Goal: Task Accomplishment & Management: Use online tool/utility

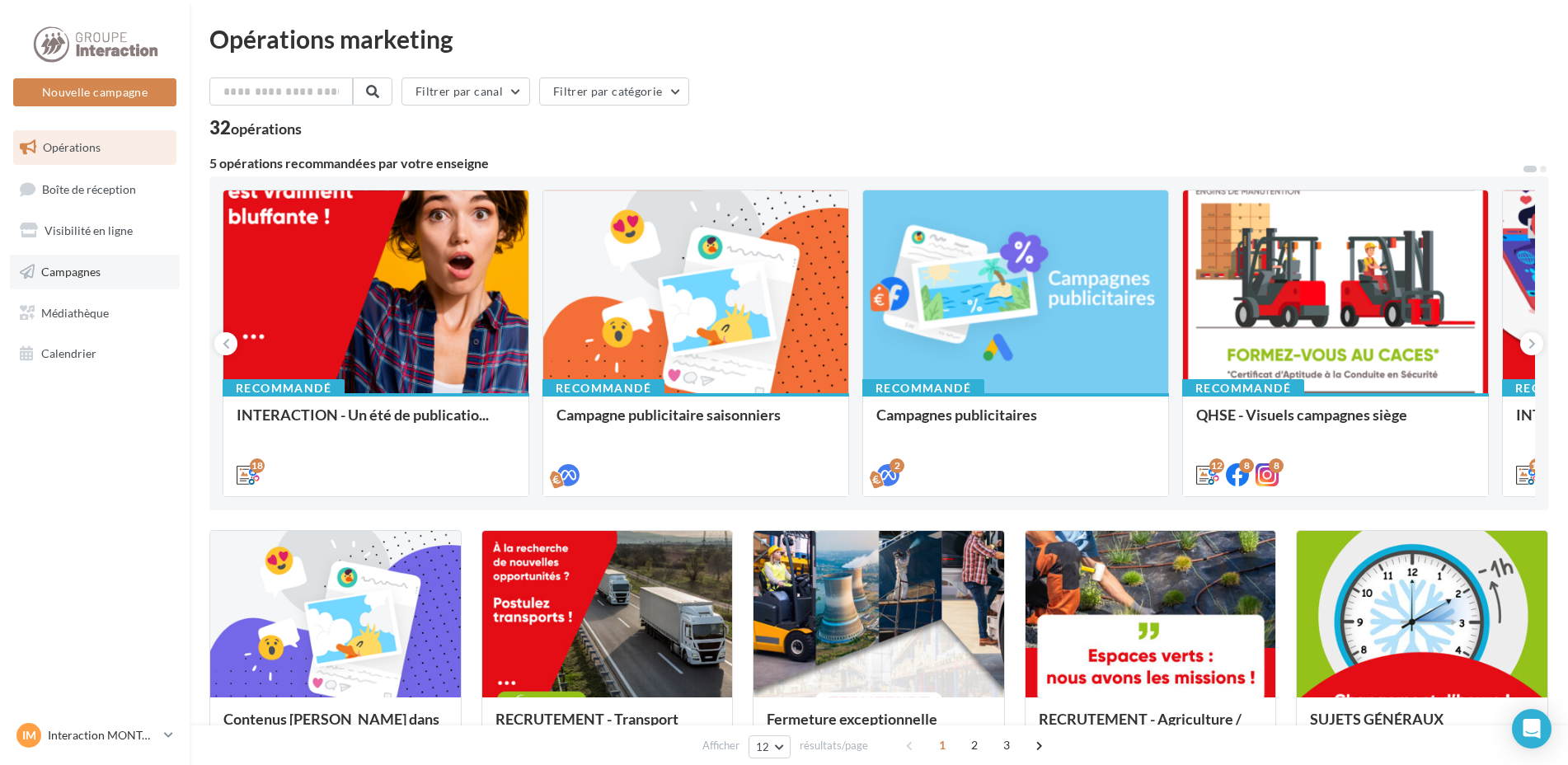
click at [71, 273] on span "Campagnes" at bounding box center [71, 271] width 60 height 14
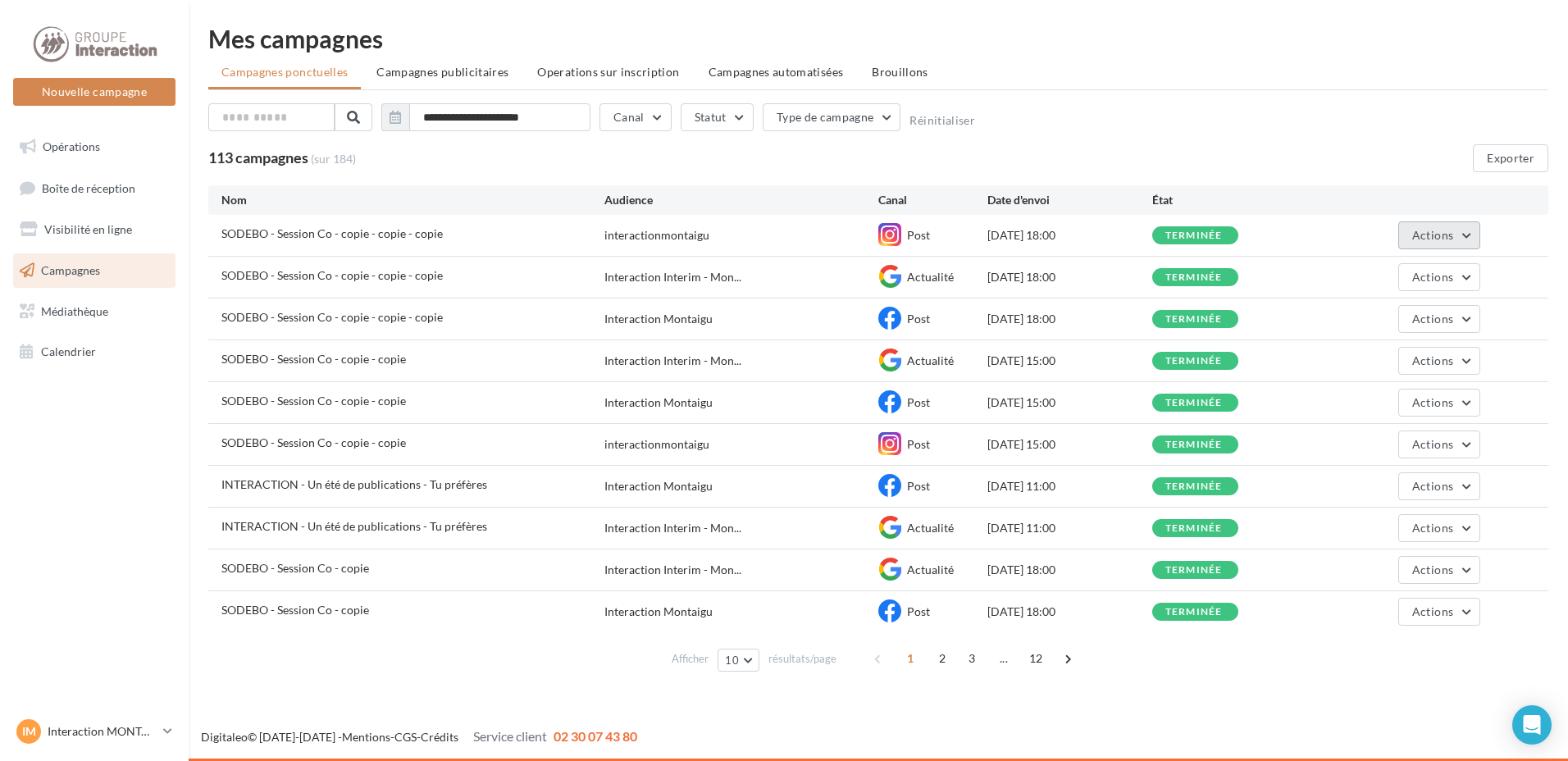
click at [1470, 245] on button "Actions" at bounding box center [1440, 235] width 82 height 28
click at [1384, 358] on button "Dupliquer" at bounding box center [1399, 359] width 164 height 43
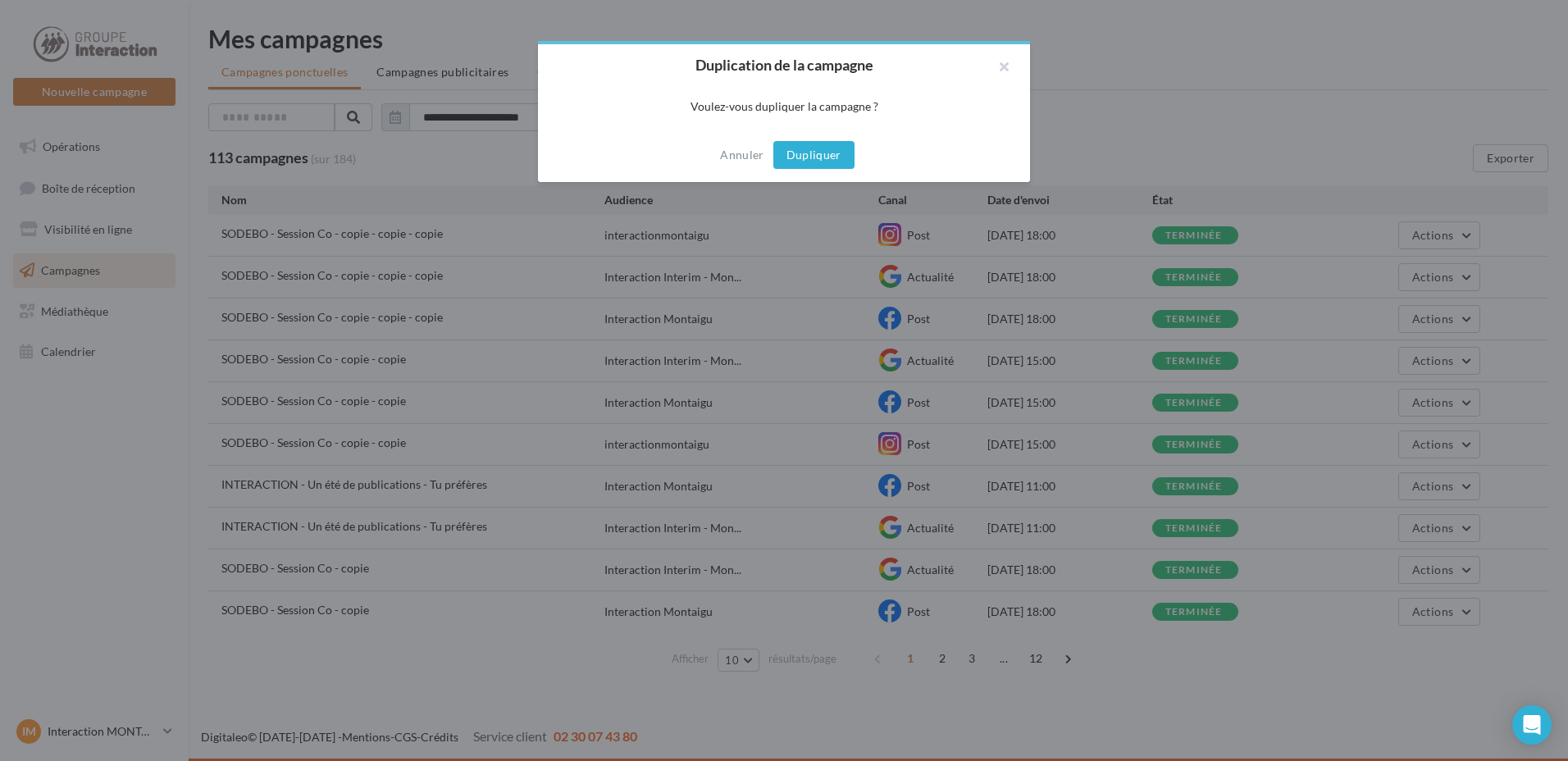
click at [803, 159] on button "Dupliquer" at bounding box center [814, 154] width 81 height 28
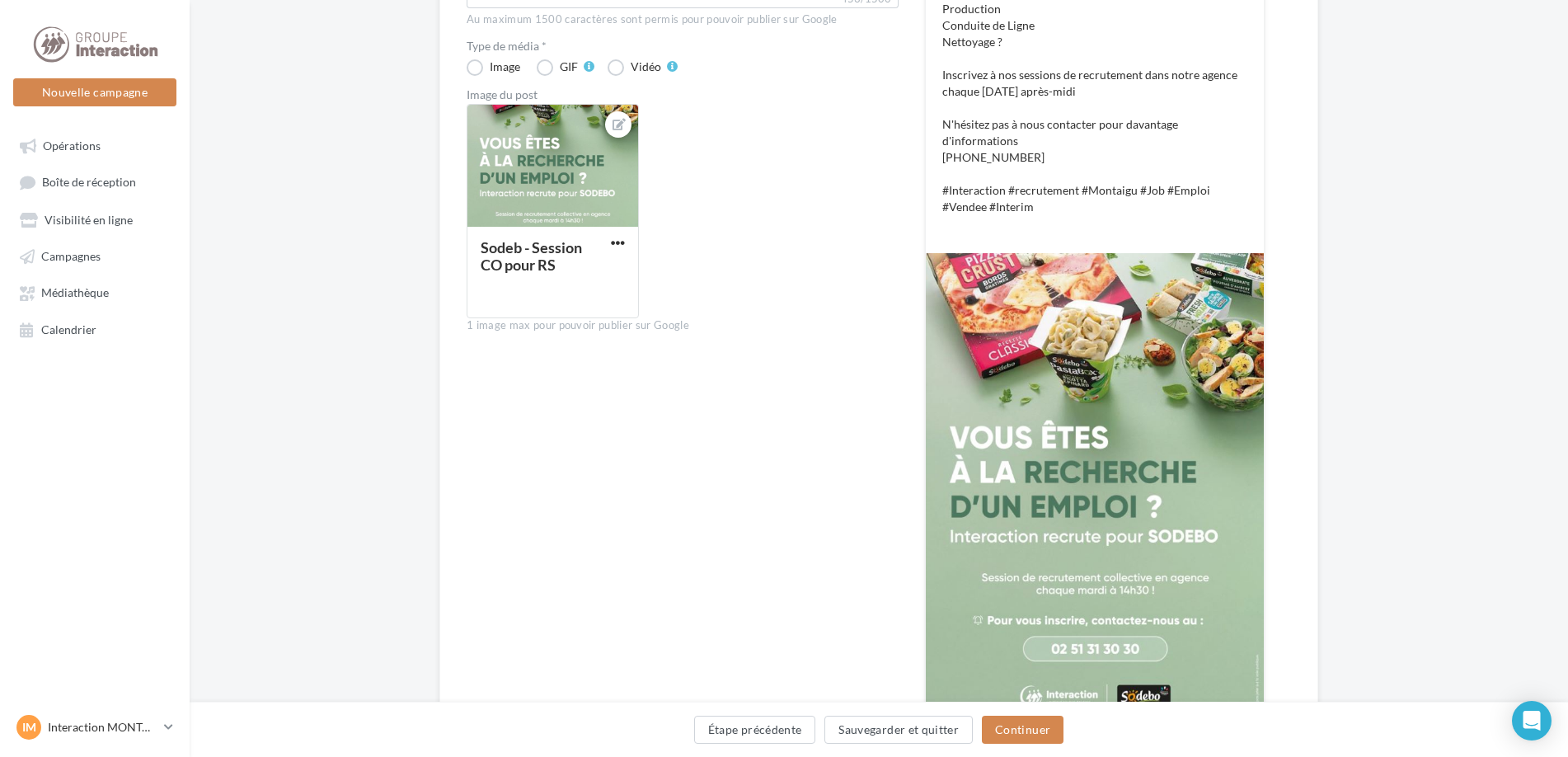
scroll to position [529, 0]
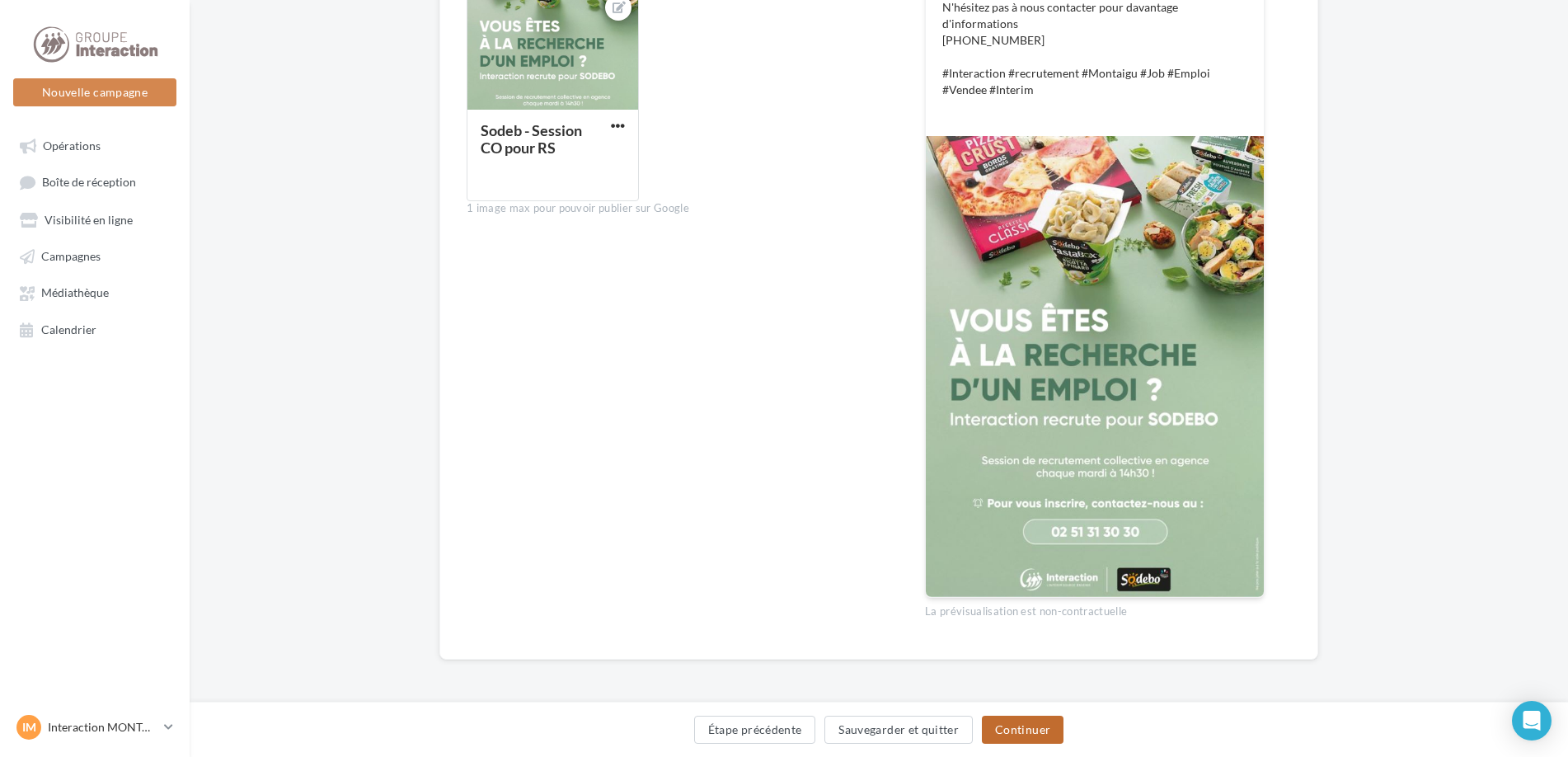
click at [1020, 722] on button "Continuer" at bounding box center [1022, 729] width 82 height 28
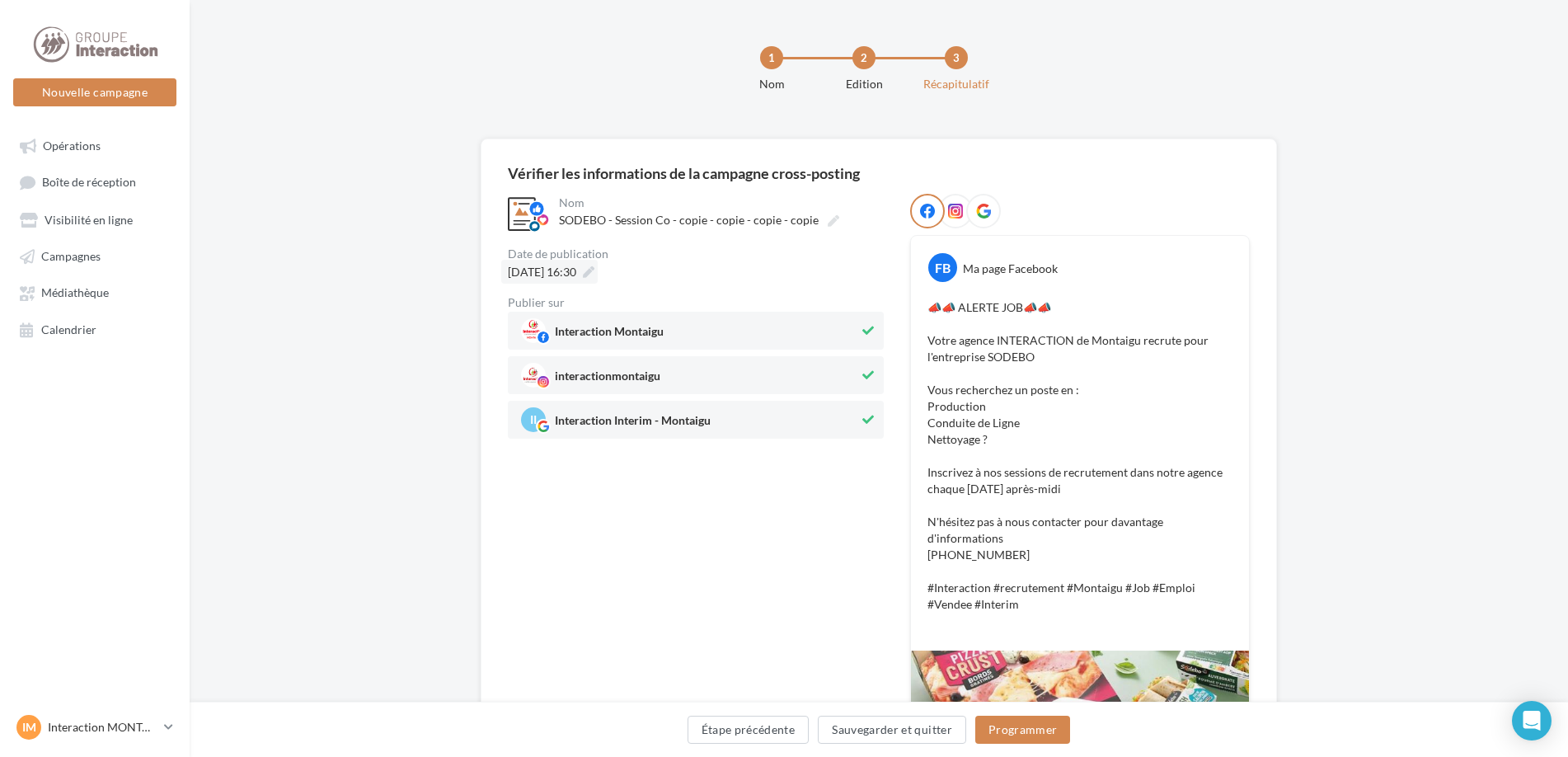
click at [594, 270] on icon at bounding box center [589, 272] width 12 height 12
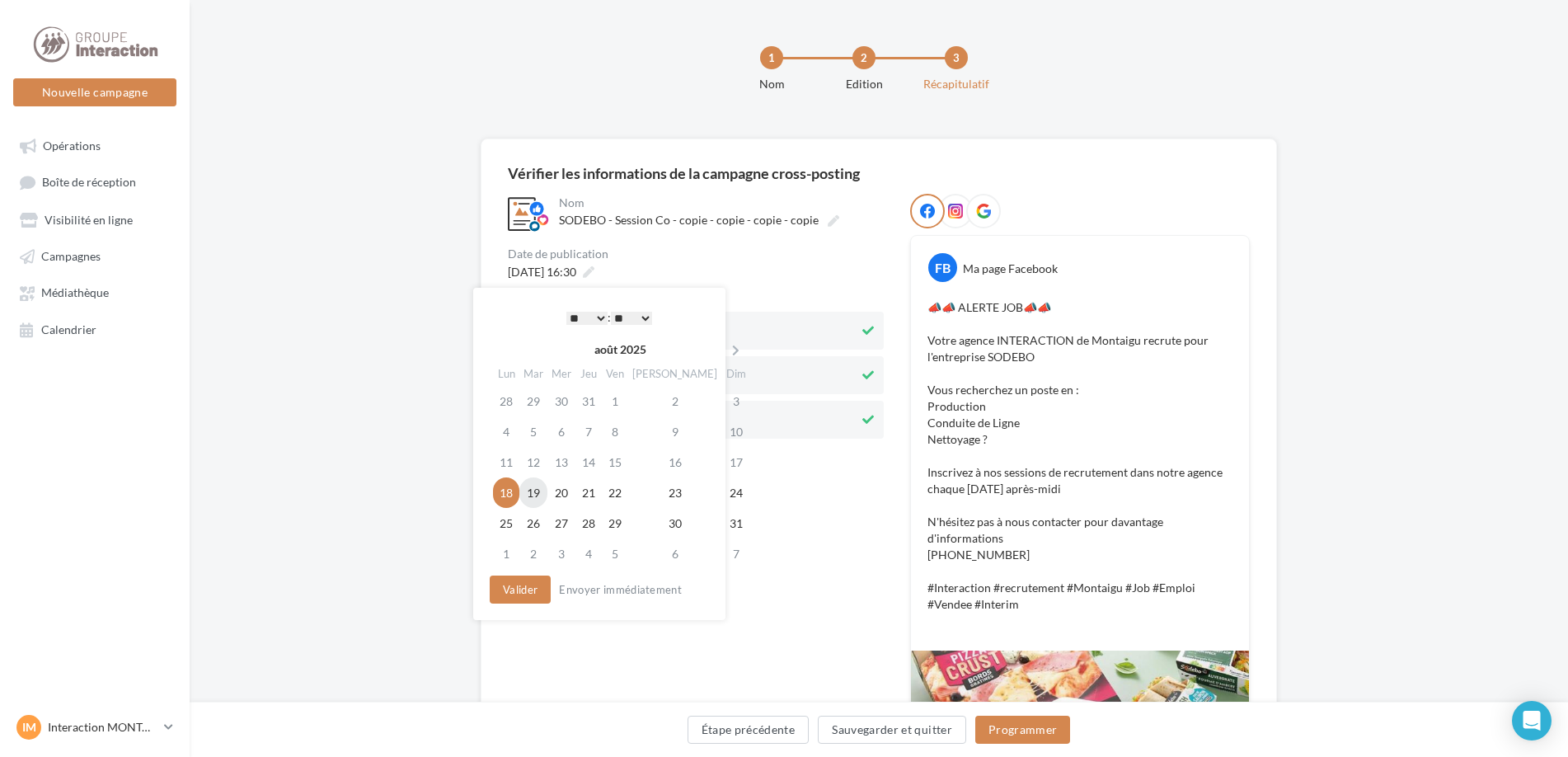
click at [544, 494] on td "19" at bounding box center [534, 492] width 28 height 30
click at [601, 312] on select "* * * * * * * * * * ** ** ** ** ** ** ** ** ** ** ** ** ** **" at bounding box center [587, 318] width 41 height 13
click at [551, 599] on button "Valider" at bounding box center [520, 590] width 61 height 28
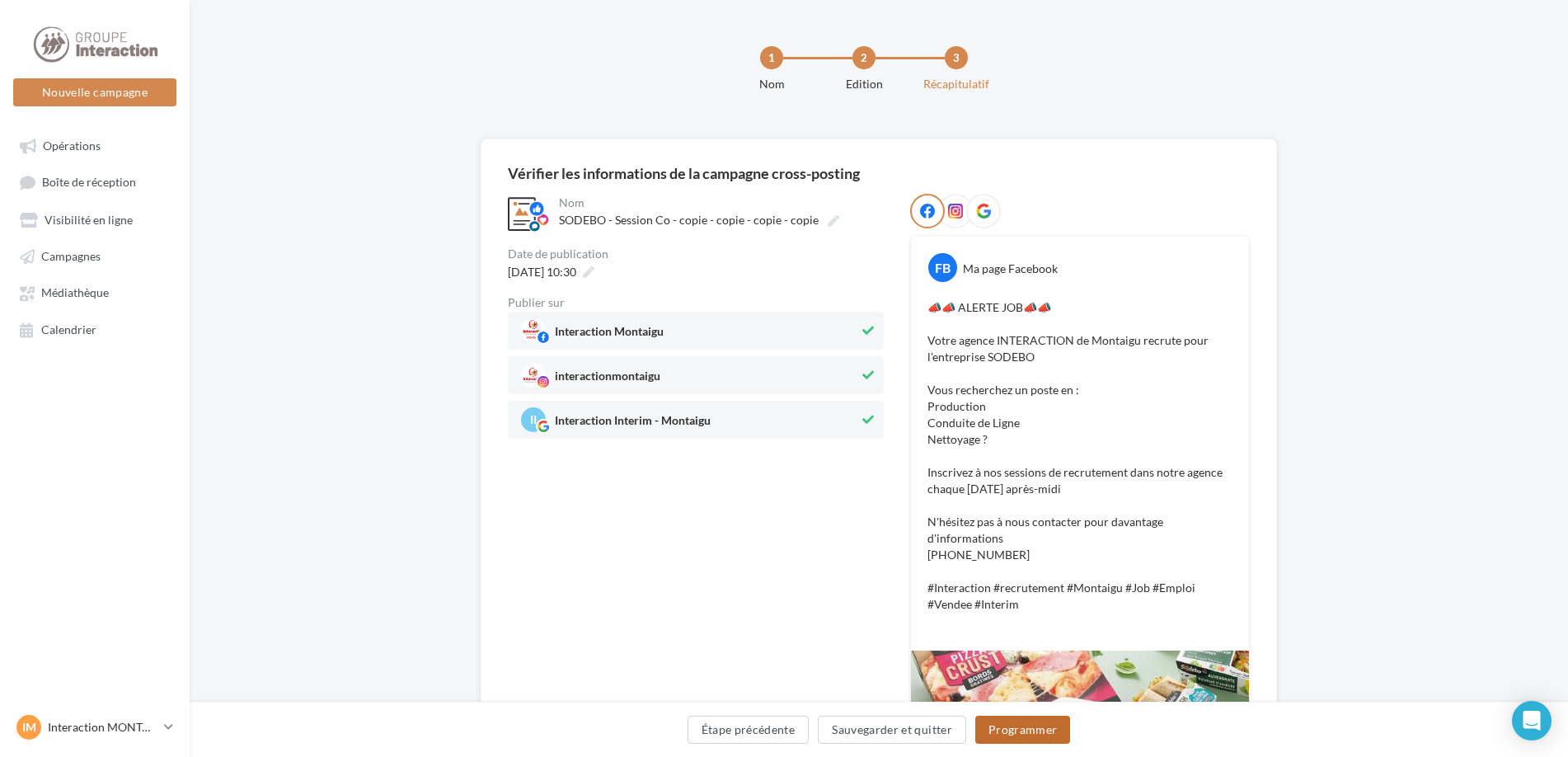
click at [1055, 727] on button "Programmer" at bounding box center [1023, 729] width 96 height 28
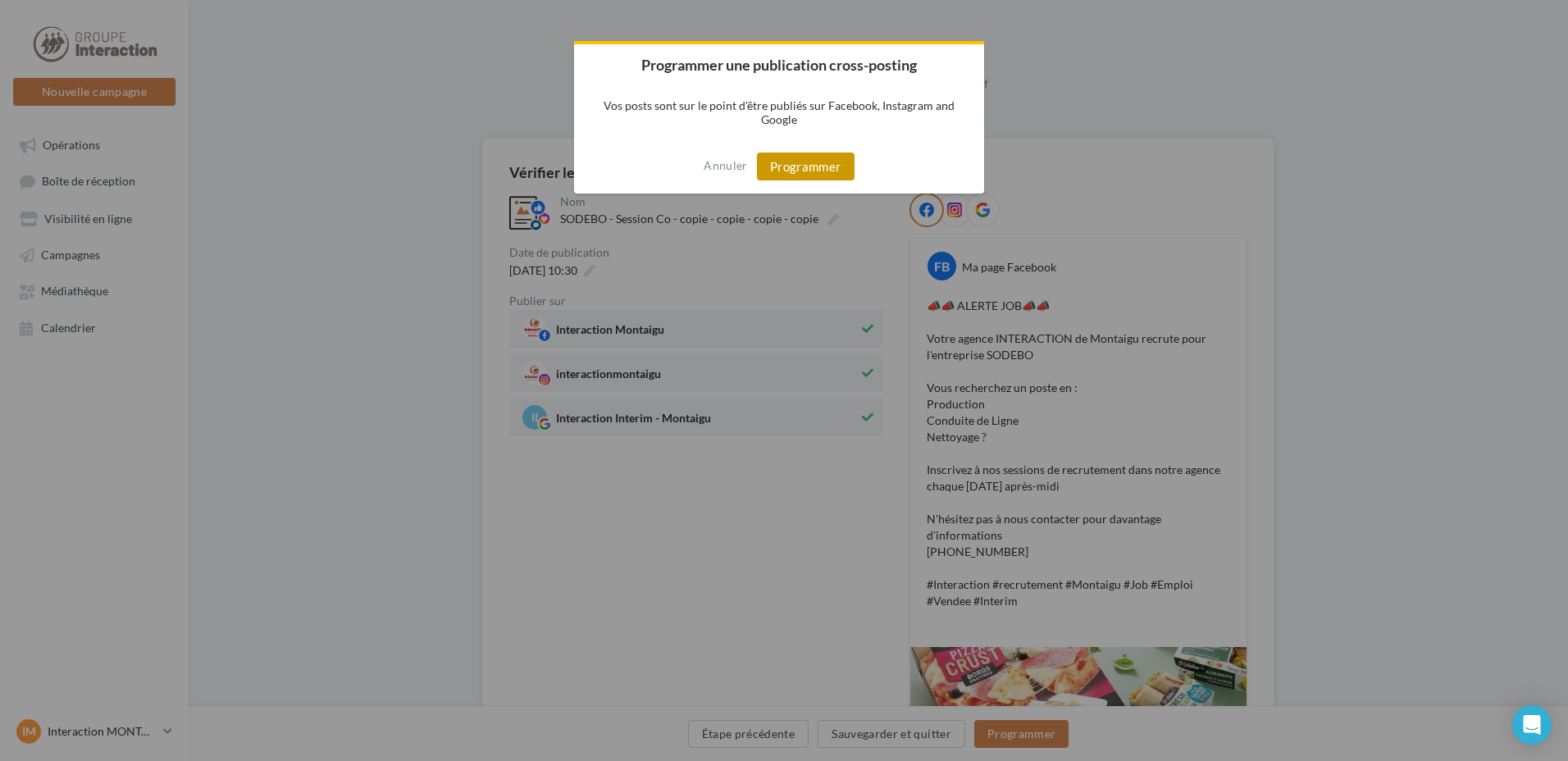
click at [816, 160] on button "Programmer" at bounding box center [806, 166] width 98 height 28
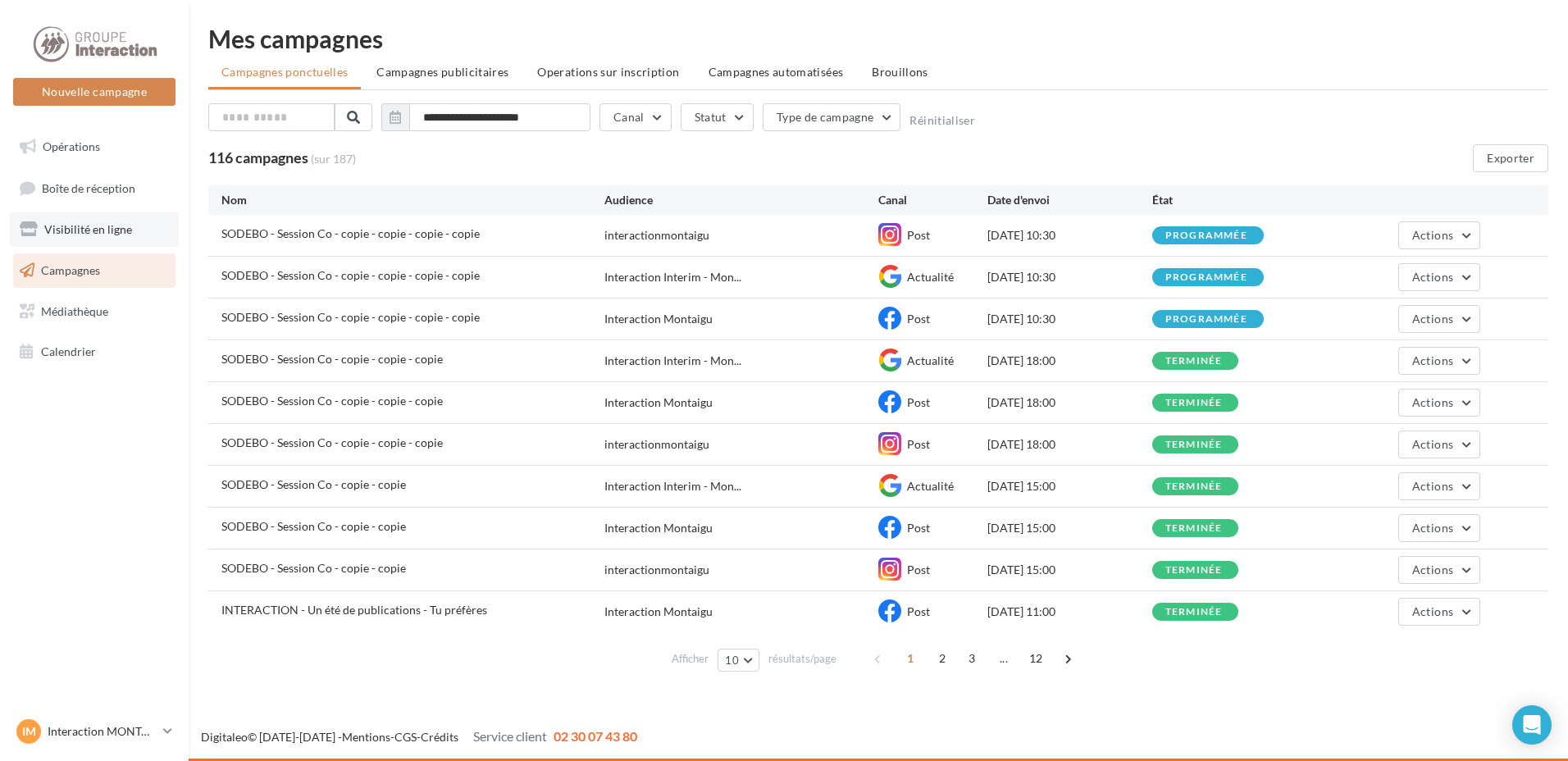
click at [110, 226] on span "Visibilité en ligne" at bounding box center [88, 228] width 88 height 14
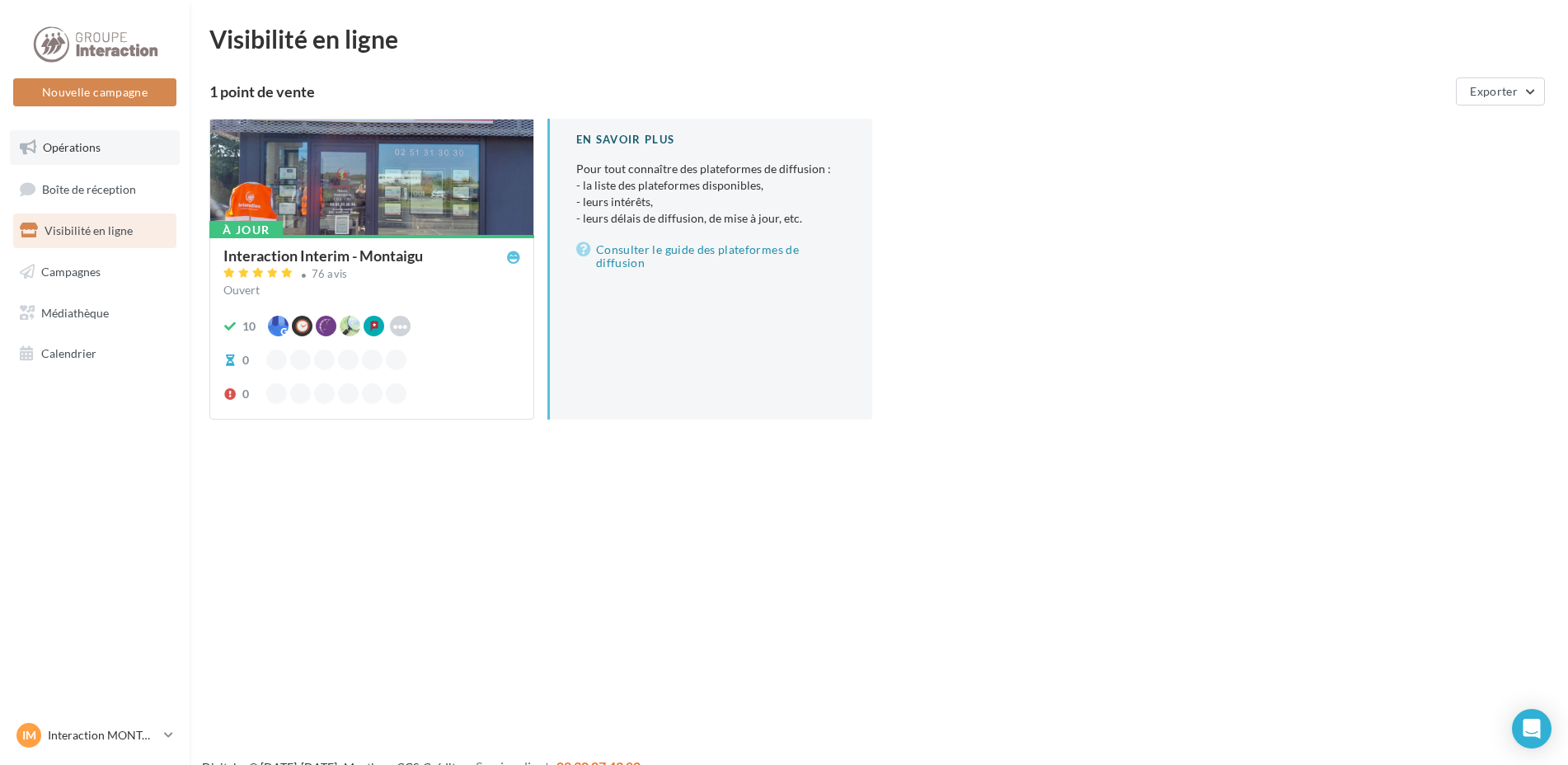
click at [85, 152] on span "Opérations" at bounding box center [72, 147] width 58 height 14
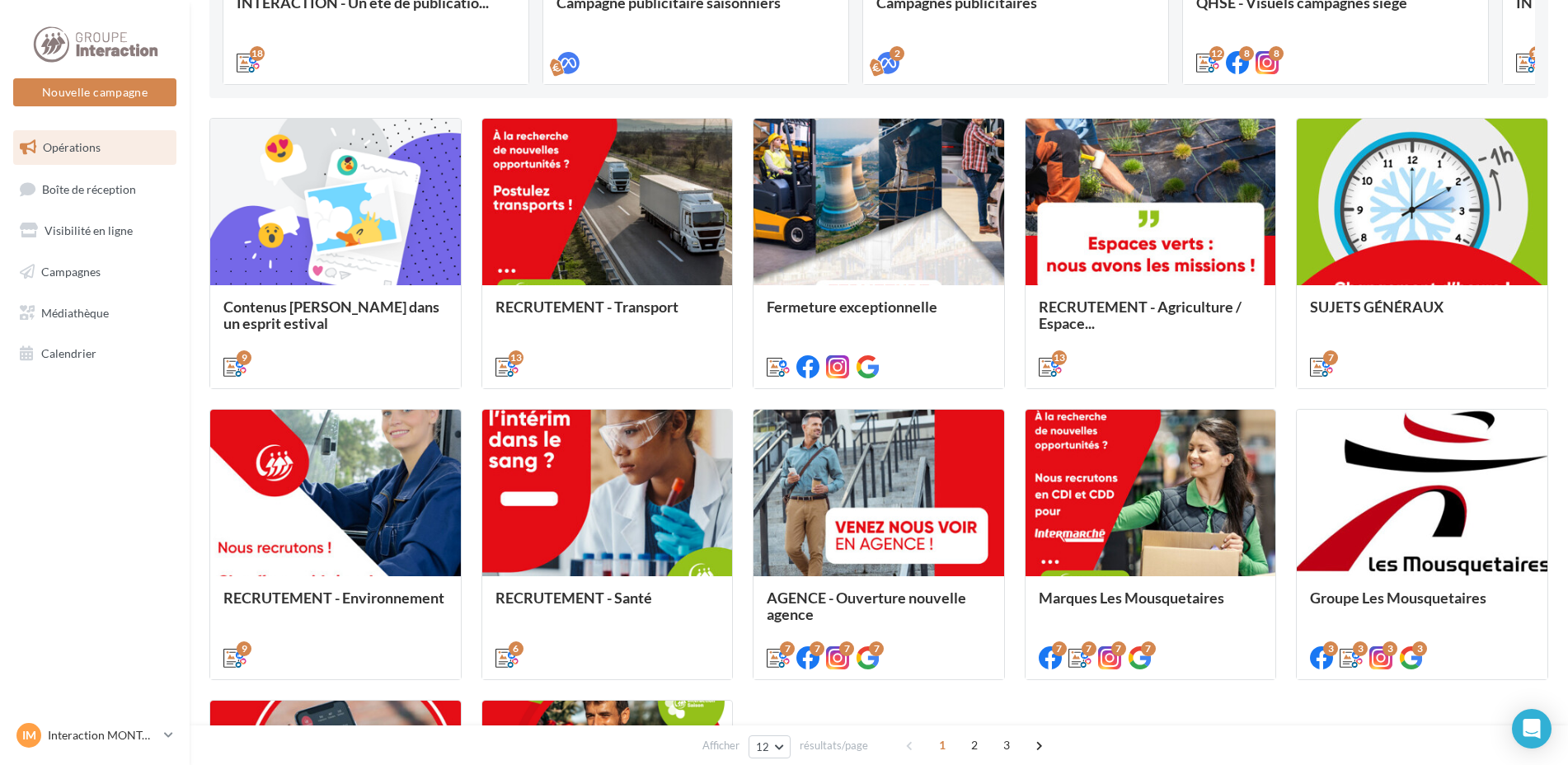
scroll to position [83, 0]
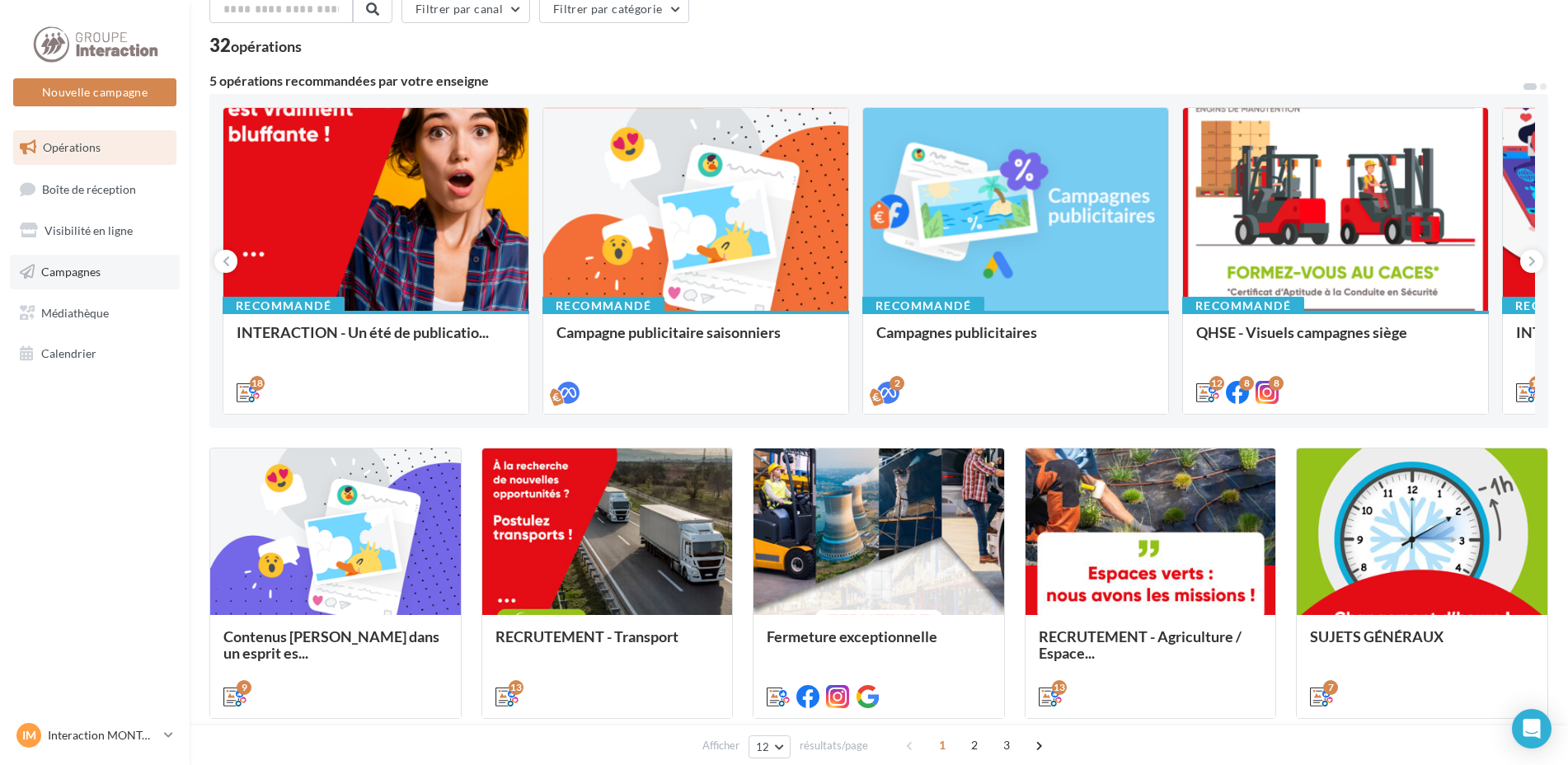
click at [51, 274] on span "Campagnes" at bounding box center [71, 271] width 60 height 14
